Goal: Book appointment/travel/reservation

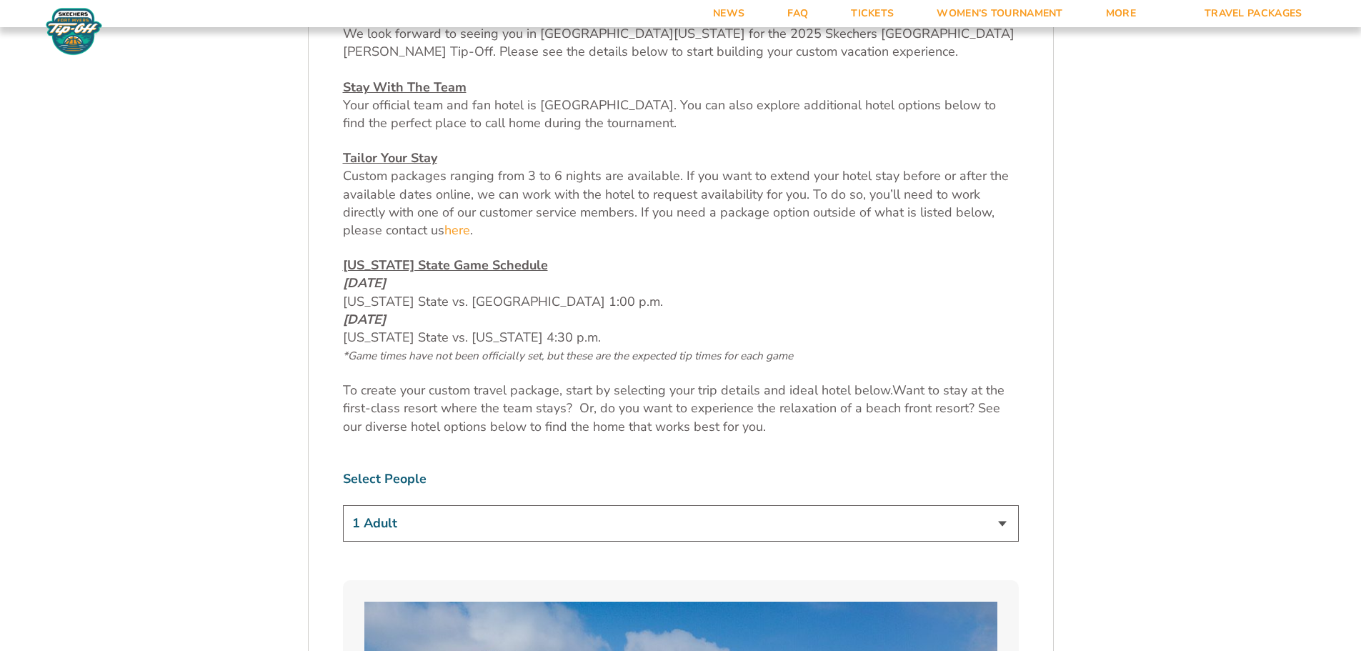
scroll to position [715, 0]
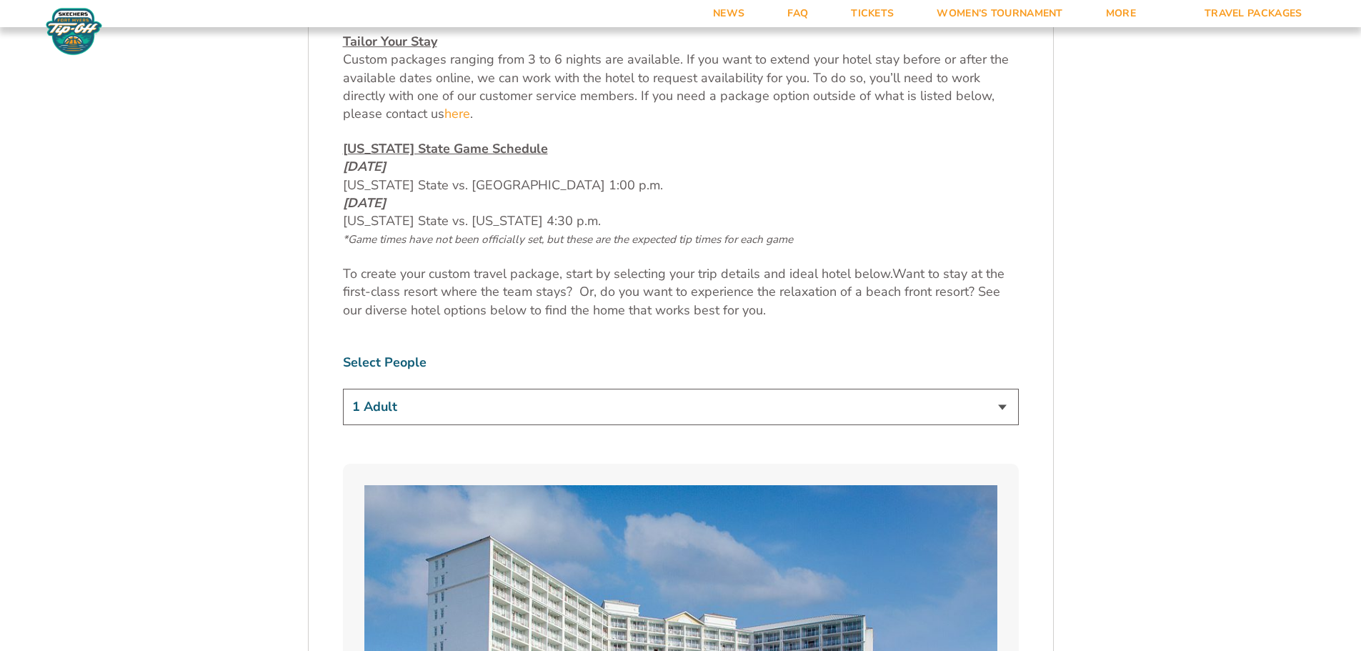
click at [438, 400] on select "1 Adult 2 Adults 3 Adults 4 Adults 2 Adults + 1 Child 2 Adults + 2 Children 2 A…" at bounding box center [681, 407] width 676 height 36
select select "2 Adults + 3 Children"
click at [343, 389] on select "1 Adult 2 Adults 3 Adults 4 Adults 2 Adults + 1 Child 2 Adults + 2 Children 2 A…" at bounding box center [681, 407] width 676 height 36
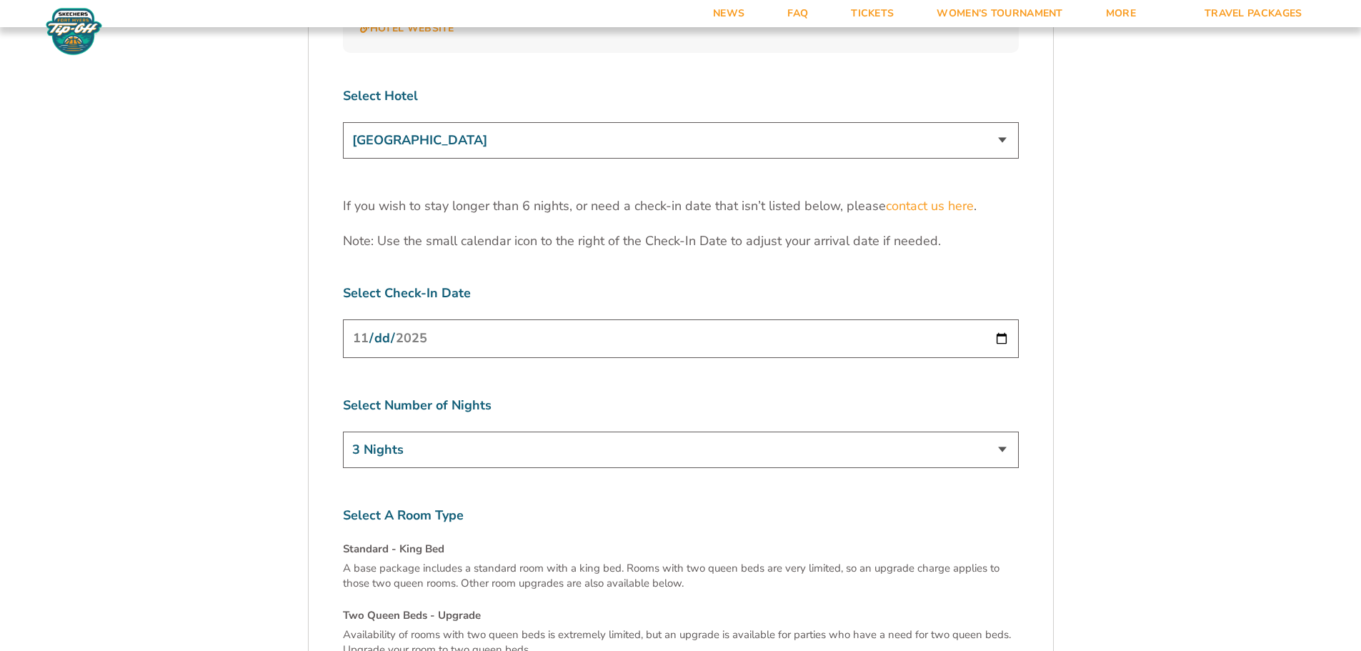
scroll to position [4359, 0]
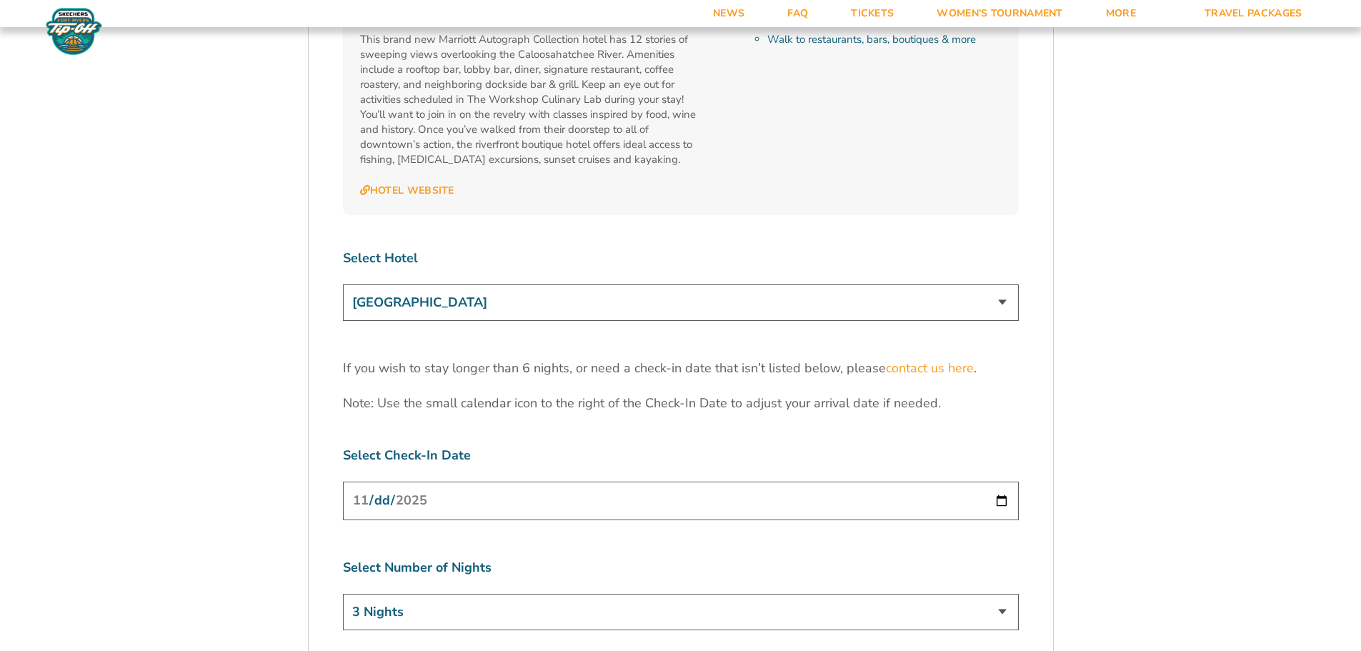
click at [504, 284] on select "[GEOGRAPHIC_DATA] [GEOGRAPHIC_DATA] [GEOGRAPHIC_DATA], Autograph Collection" at bounding box center [681, 302] width 676 height 36
click at [503, 284] on select "[GEOGRAPHIC_DATA] [GEOGRAPHIC_DATA] [GEOGRAPHIC_DATA], Autograph Collection" at bounding box center [681, 302] width 676 height 36
click at [422, 482] on input "[DATE]" at bounding box center [681, 501] width 676 height 38
click at [475, 482] on input "[DATE]" at bounding box center [681, 501] width 676 height 38
click at [402, 482] on input "[DATE]" at bounding box center [681, 501] width 676 height 38
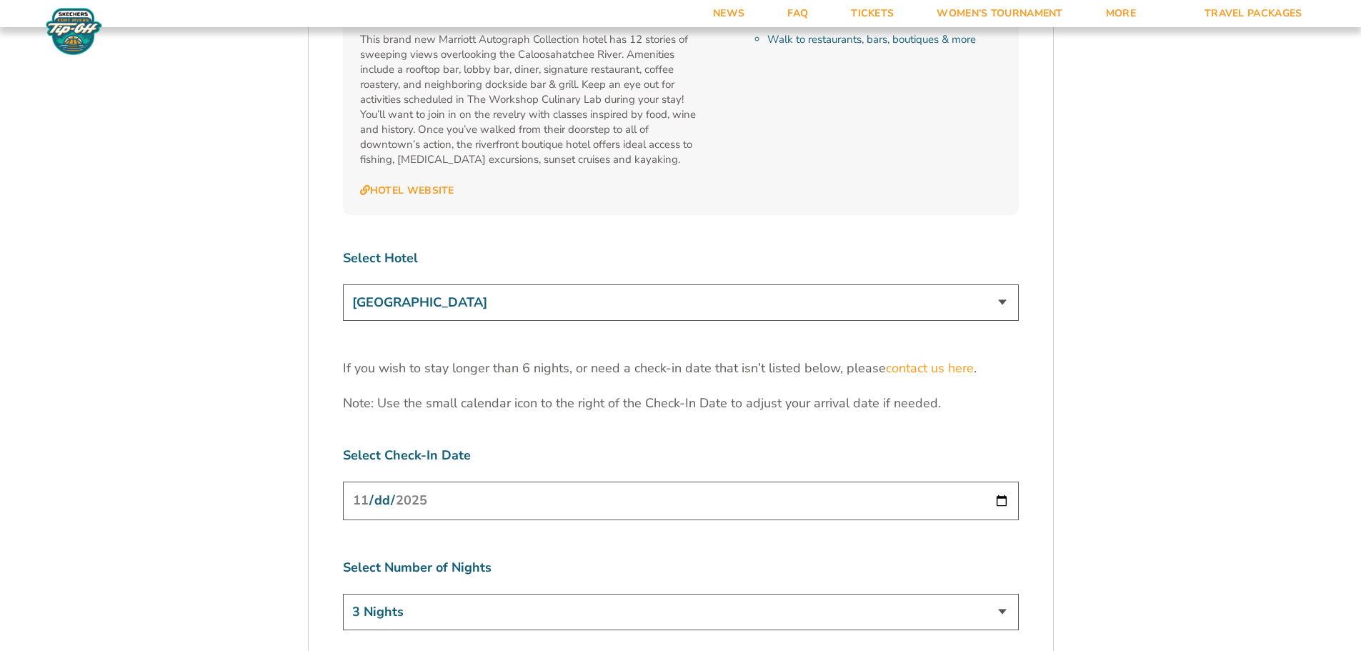
click at [401, 482] on input "[DATE]" at bounding box center [681, 501] width 676 height 38
click at [998, 482] on input "[DATE]" at bounding box center [681, 501] width 676 height 38
type input "[DATE]"
click at [486, 594] on select "3 Nights 4 Nights 5 Nights 6 Nights" at bounding box center [681, 612] width 676 height 36
click at [343, 594] on select "3 Nights 4 Nights 5 Nights 6 Nights" at bounding box center [681, 612] width 676 height 36
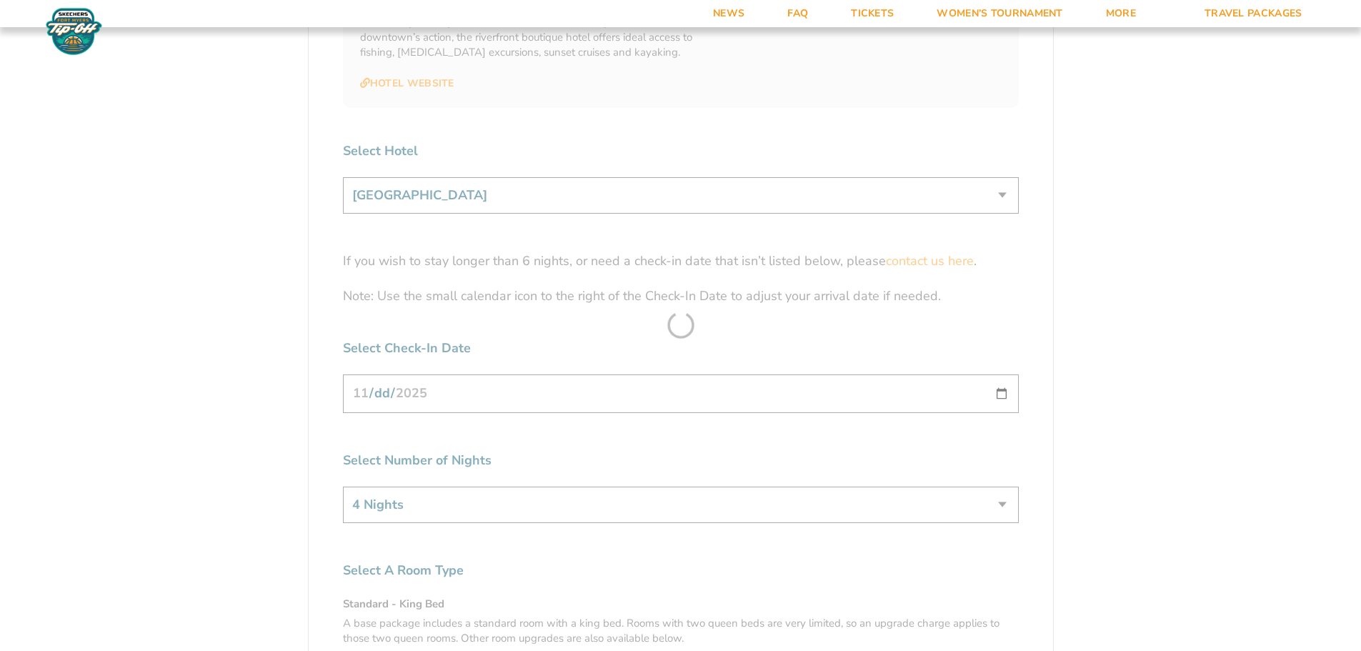
scroll to position [4502, 0]
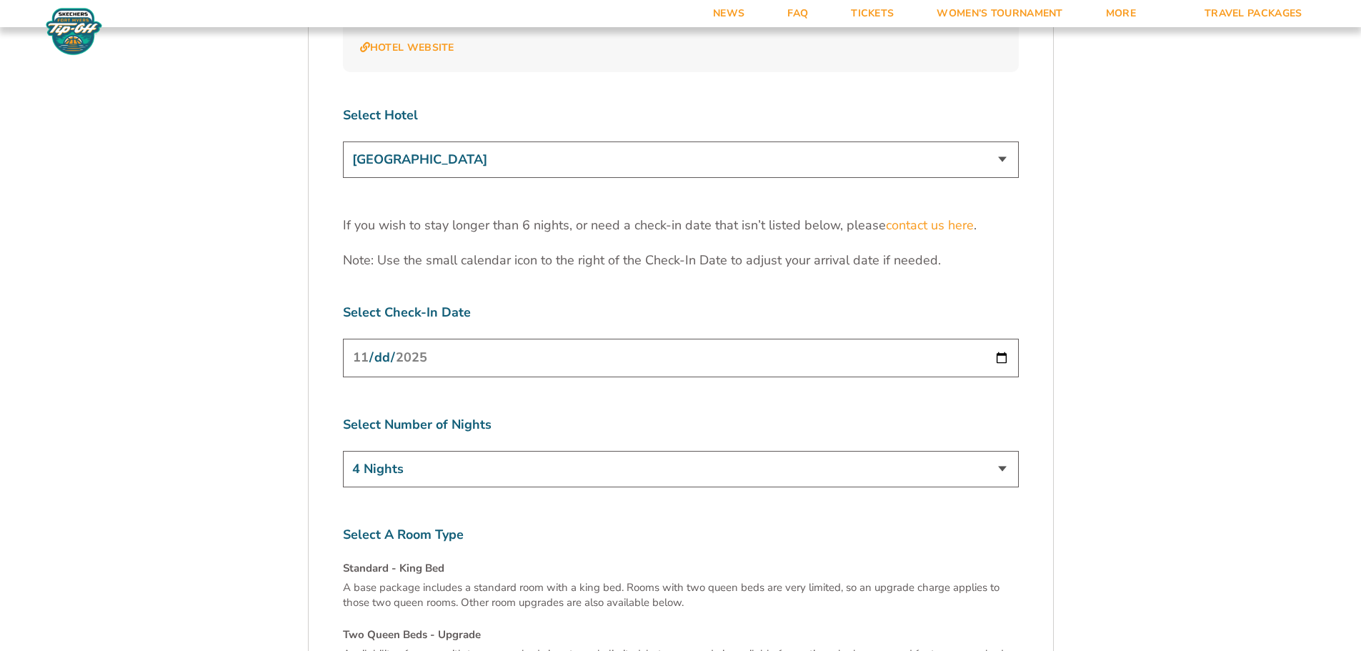
click at [690, 416] on div "Select Number of Nights 3 Nights 4 Nights 5 Nights 6 Nights" at bounding box center [681, 454] width 676 height 76
click at [663, 451] on select "3 Nights 4 Nights 5 Nights 6 Nights" at bounding box center [681, 469] width 676 height 36
select select "5 Nights"
click at [343, 451] on select "3 Nights 4 Nights 5 Nights 6 Nights" at bounding box center [681, 469] width 676 height 36
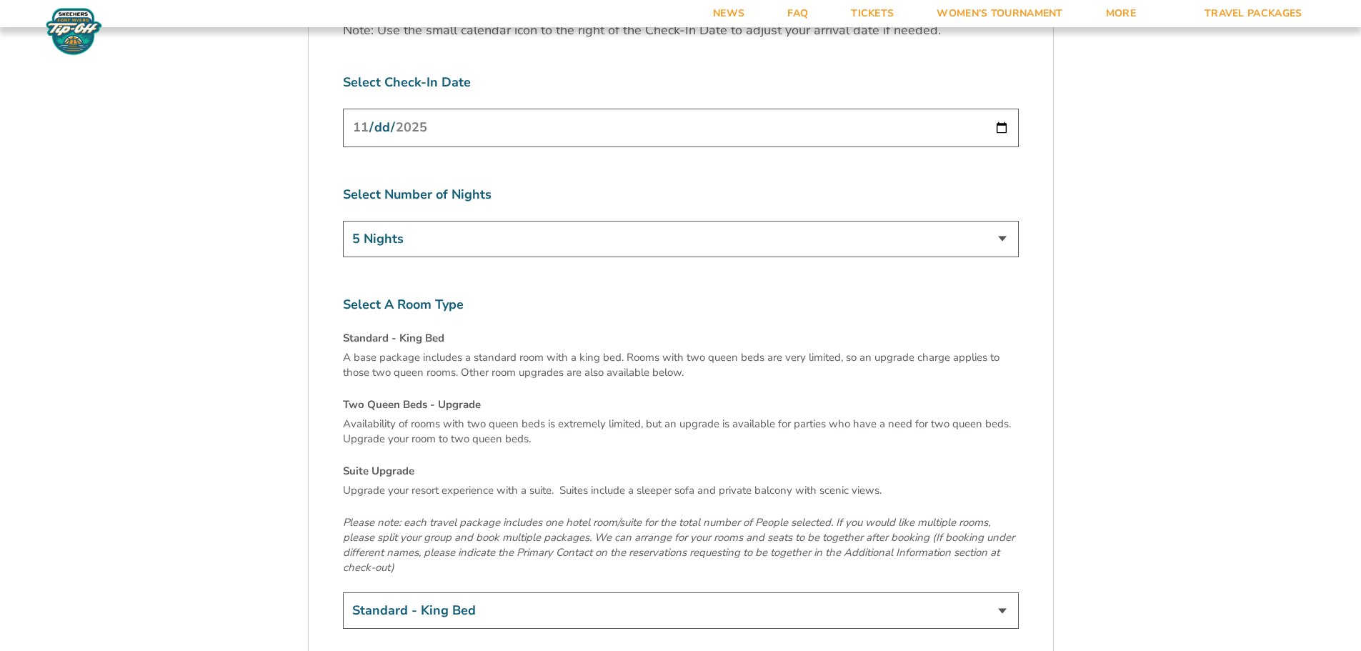
scroll to position [4788, 0]
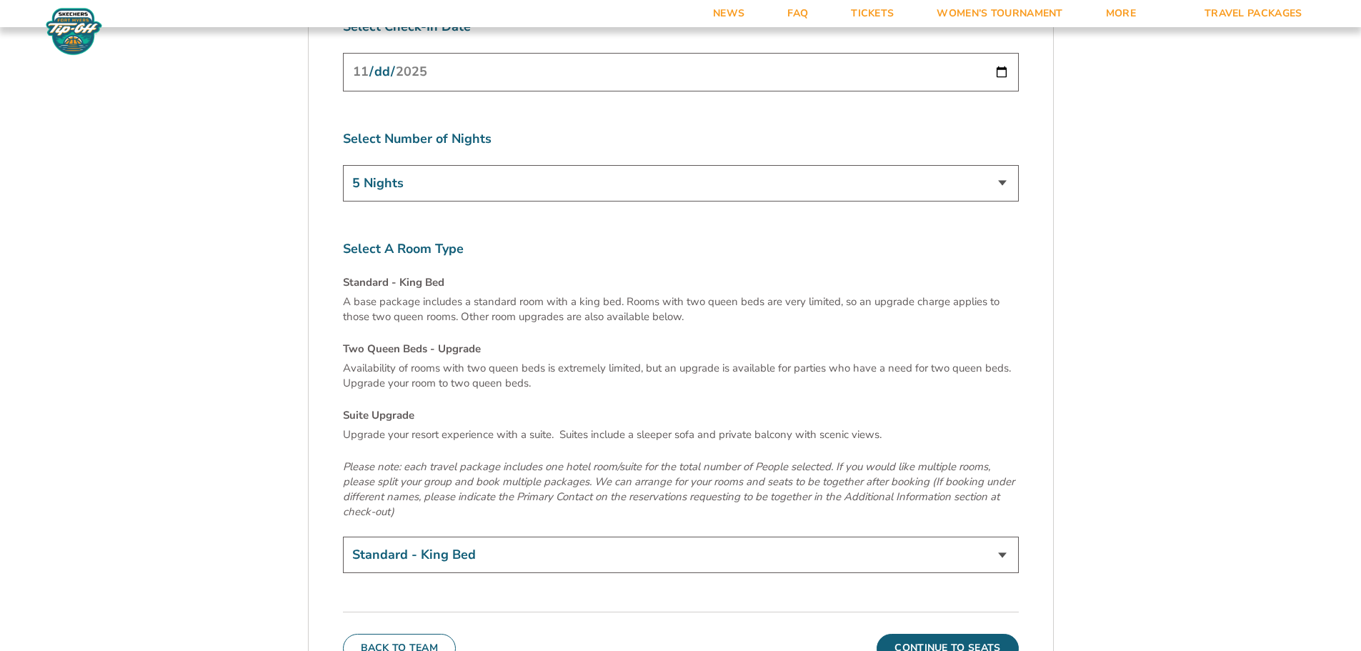
click at [434, 537] on select "Standard - King Bed Two Queen Beds - Upgrade (+$15 per night) Suite Upgrade (+$…" at bounding box center [681, 555] width 676 height 36
select select "Two Queen Beds - Upgrade"
click at [343, 537] on select "Standard - King Bed Two Queen Beds - Upgrade (+$15 per night) Suite Upgrade (+$…" at bounding box center [681, 555] width 676 height 36
click at [968, 634] on button "Continue To Seats" at bounding box center [947, 648] width 141 height 29
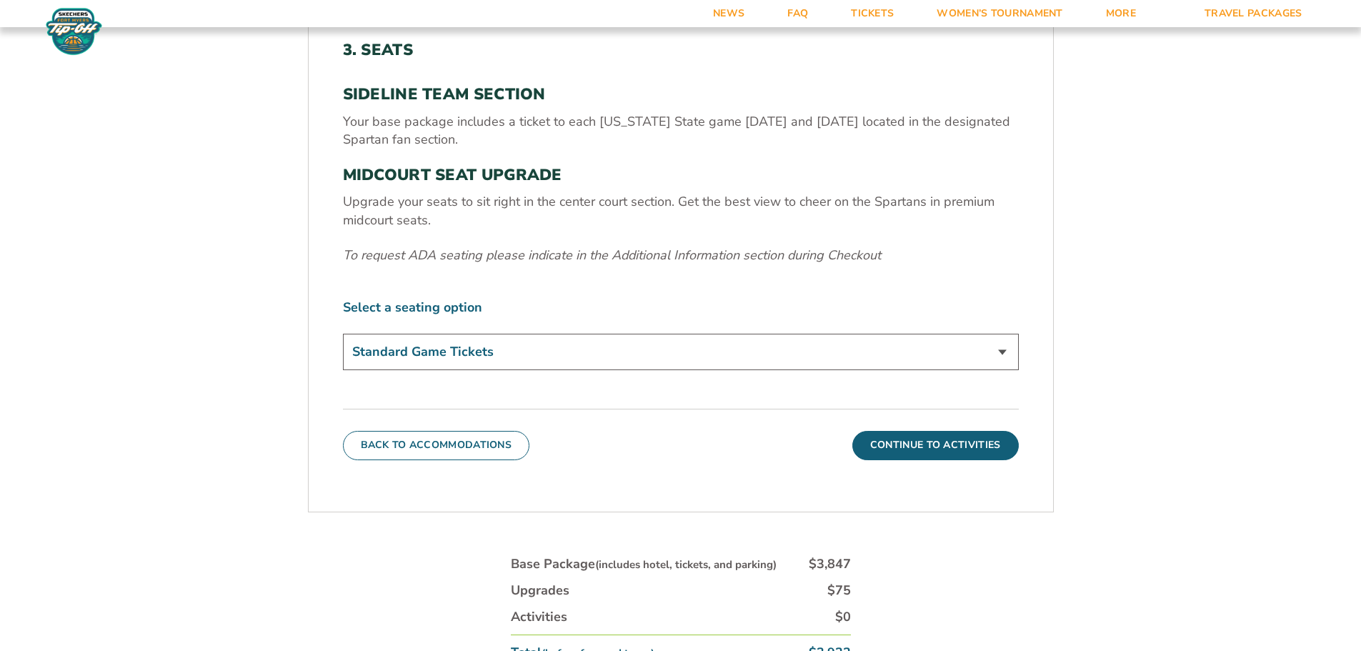
scroll to position [594, 0]
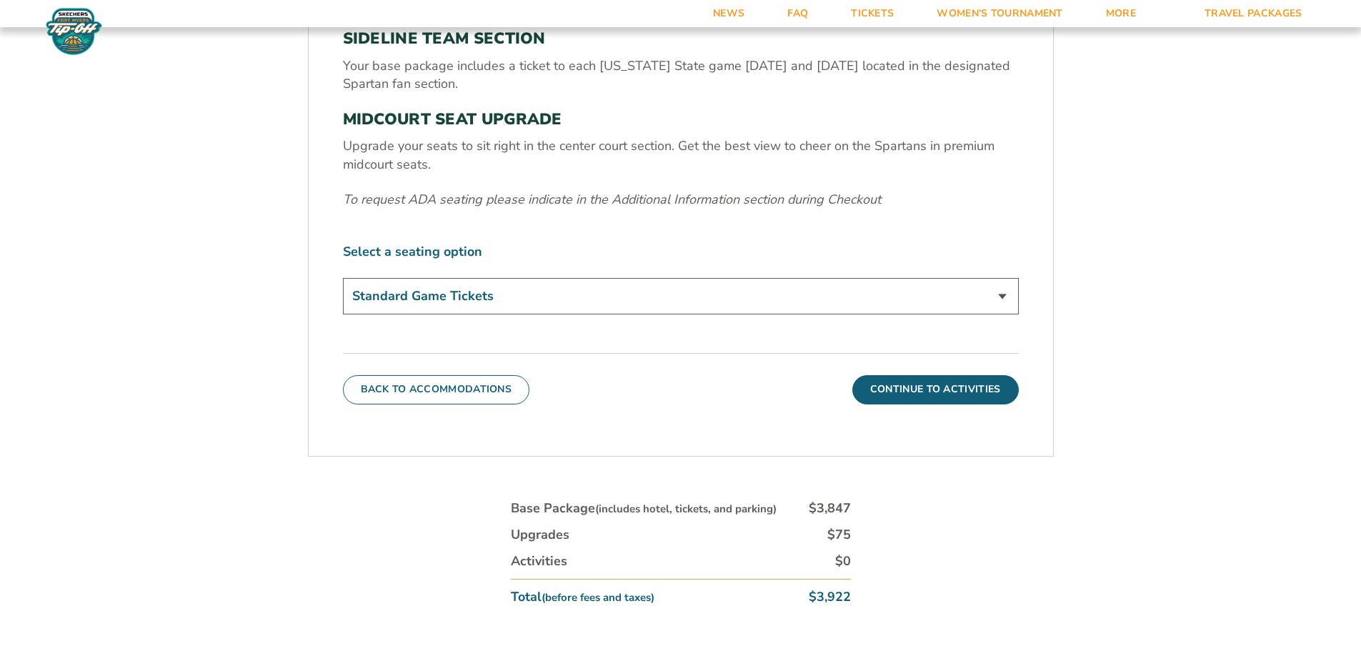
click at [454, 294] on select "Standard Game Tickets Midcourt Seat Upgrade (+$140 per person)" at bounding box center [681, 296] width 676 height 36
click at [939, 394] on button "Continue To Activities" at bounding box center [936, 389] width 167 height 29
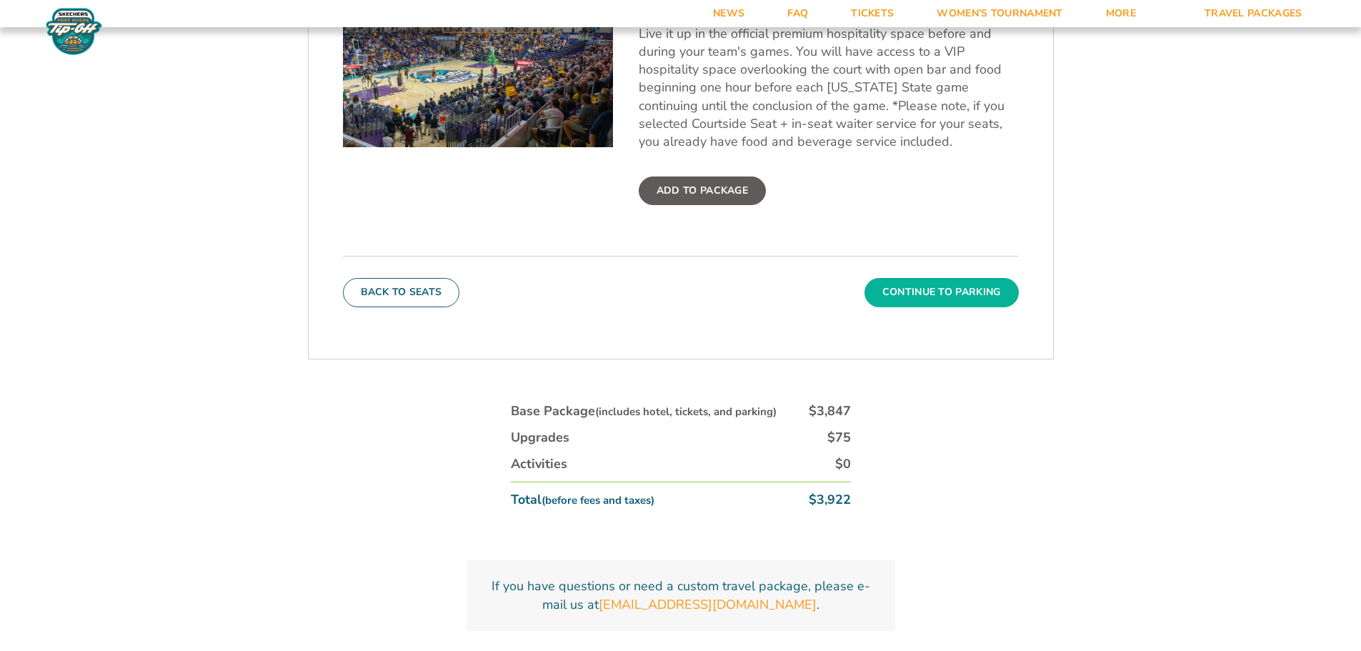
click at [917, 300] on button "Continue To Parking" at bounding box center [942, 292] width 154 height 29
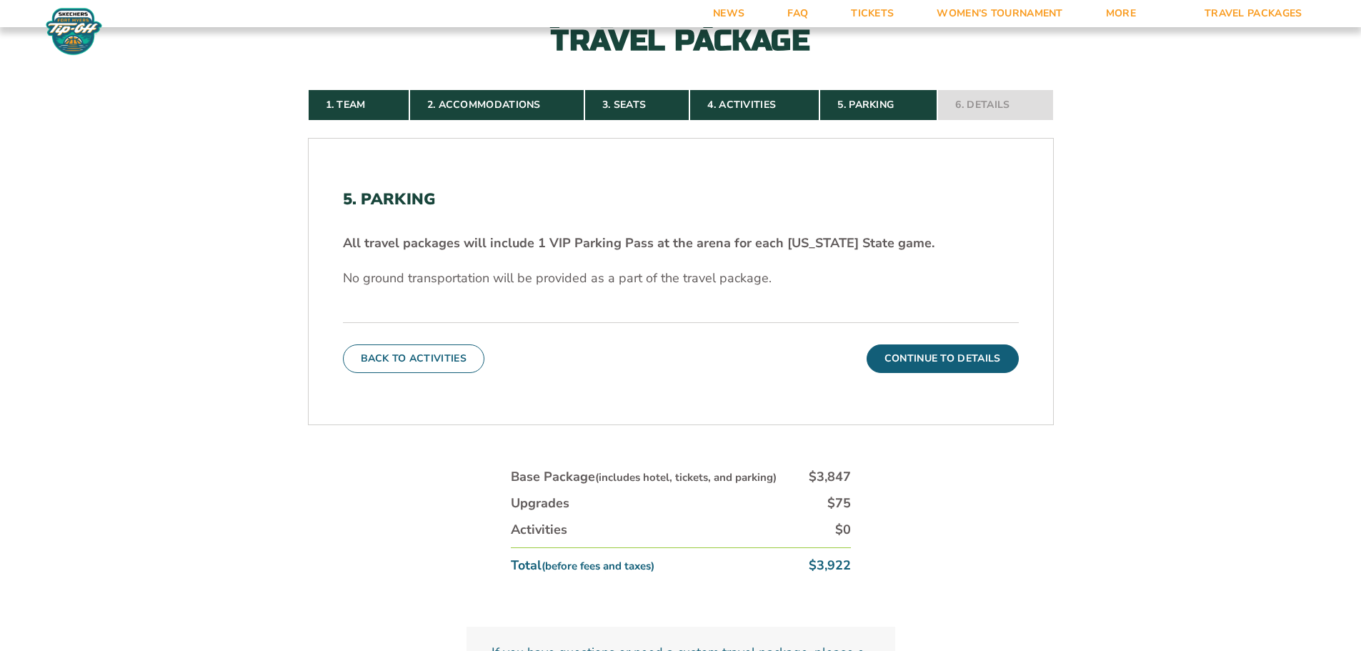
scroll to position [379, 0]
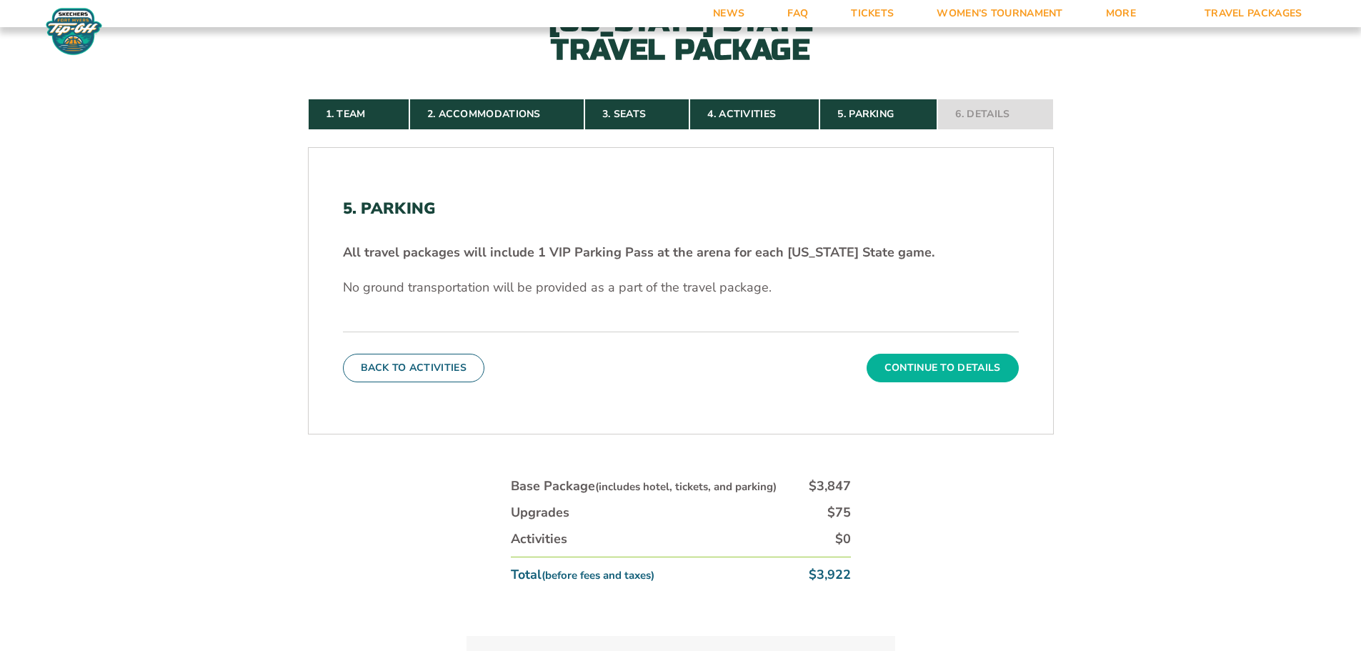
click at [948, 367] on button "Continue To Details" at bounding box center [943, 368] width 152 height 29
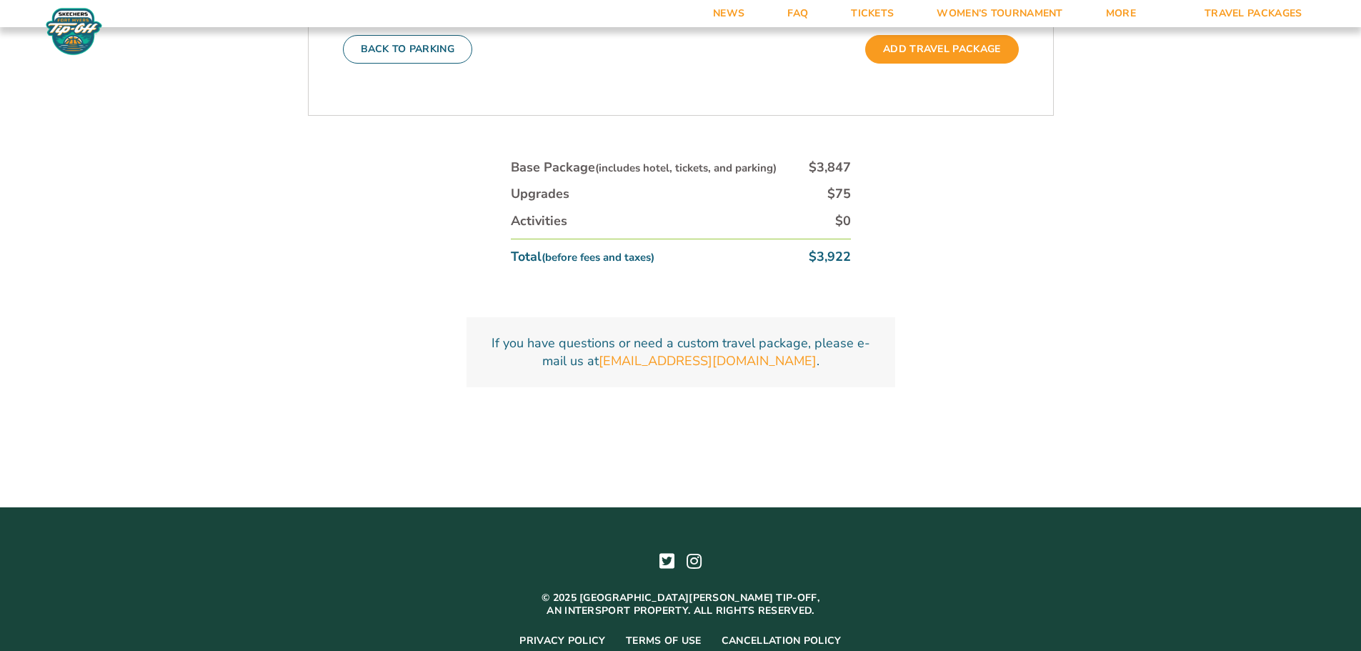
scroll to position [880, 0]
